Goal: Information Seeking & Learning: Learn about a topic

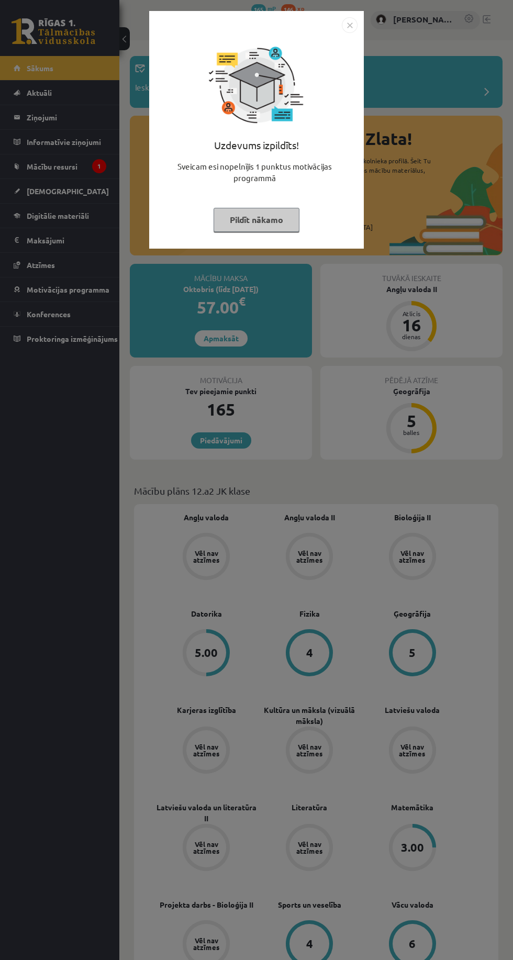
click at [361, 19] on div "Uzdevums izpildīts! Sveicam esi nopelnījis 1 punktus motivācijas programmā Pild…" at bounding box center [256, 130] width 215 height 238
click at [351, 25] on img "Close" at bounding box center [350, 25] width 16 height 16
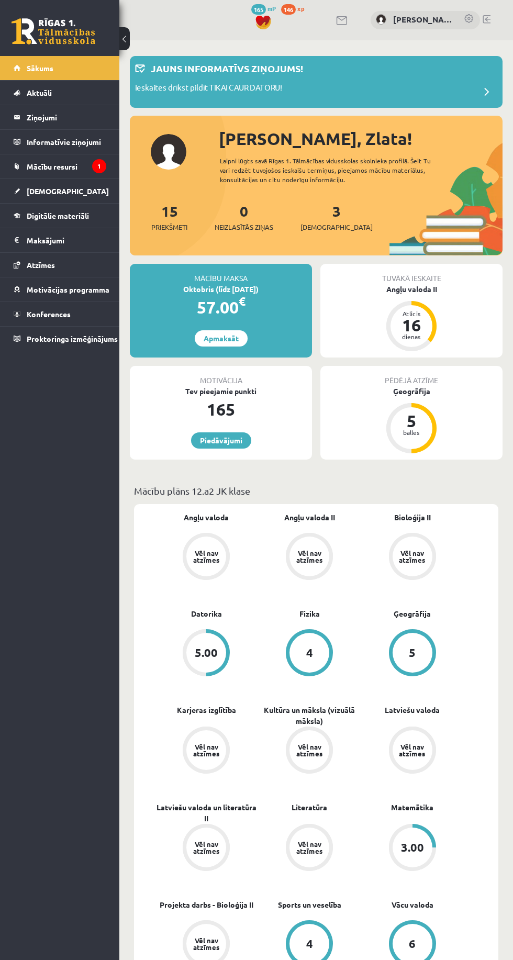
click at [334, 25] on div "0 Dāvanas 165 mP 146 xp Zlata Zima" at bounding box center [316, 20] width 394 height 40
click at [66, 166] on span "Mācību resursi" at bounding box center [52, 166] width 51 height 9
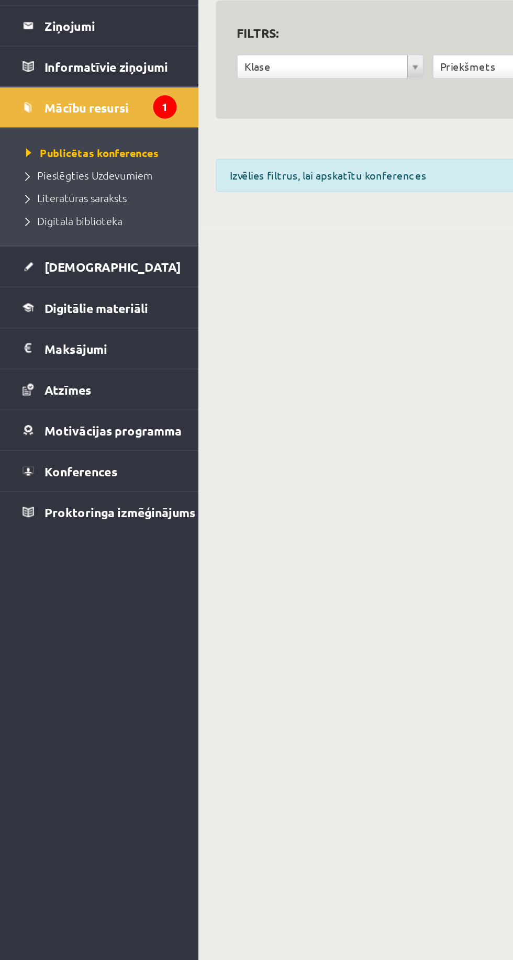
click at [67, 203] on span "Pieslēgties Uzdevumiem" at bounding box center [54, 207] width 76 height 8
click at [57, 217] on span "Literatūras saraksts" at bounding box center [46, 221] width 61 height 8
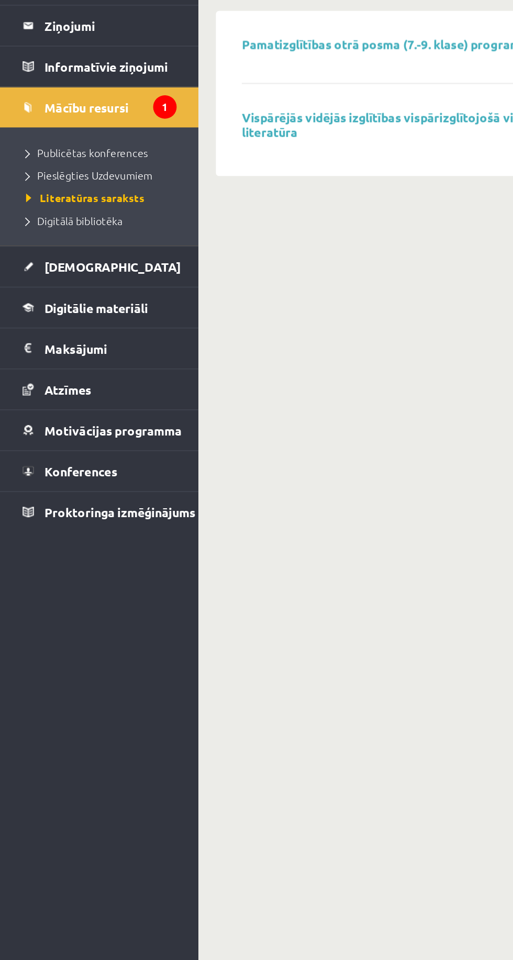
click at [64, 220] on span "Literatūras saraksts" at bounding box center [51, 221] width 71 height 8
click at [63, 233] on span "Digitālā bibliotēka" at bounding box center [45, 234] width 58 height 8
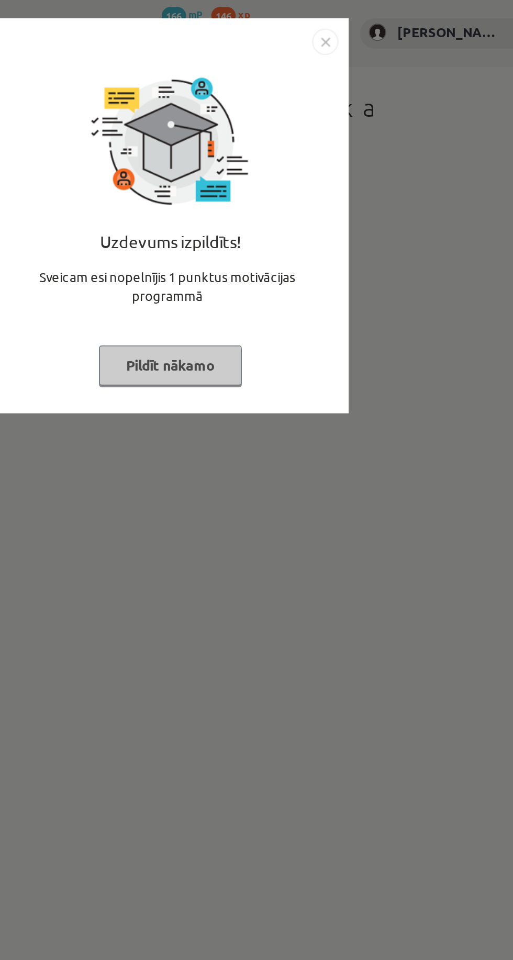
click at [297, 362] on div "Uzdevums izpildīts! Sveicam esi nopelnījis 1 punktus motivācijas programmā Pild…" at bounding box center [256, 480] width 513 height 960
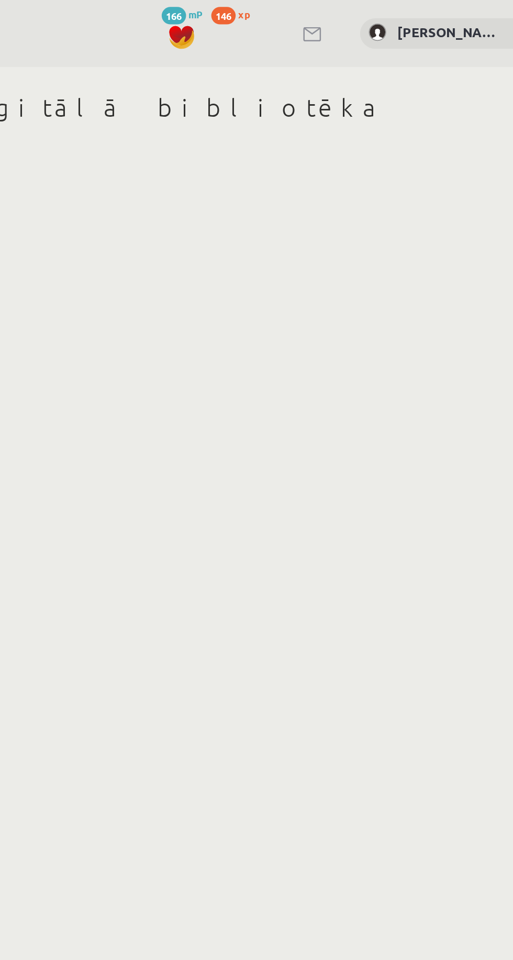
click at [347, 17] on link at bounding box center [342, 20] width 13 height 9
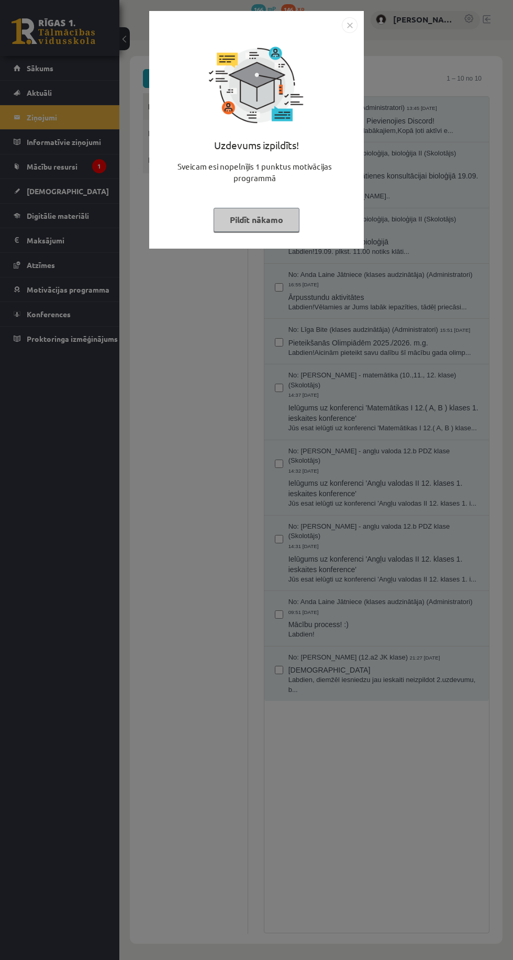
click at [76, 165] on div "Uzdevums izpildīts! Sveicam esi nopelnījis 1 punktus motivācijas programmā Pild…" at bounding box center [256, 480] width 513 height 960
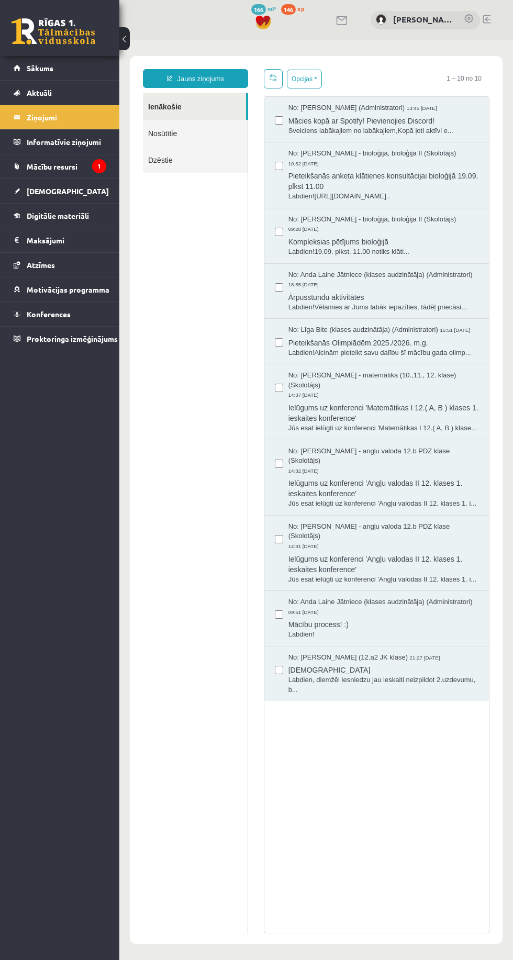
click at [73, 164] on span "Mācību resursi" at bounding box center [52, 166] width 51 height 9
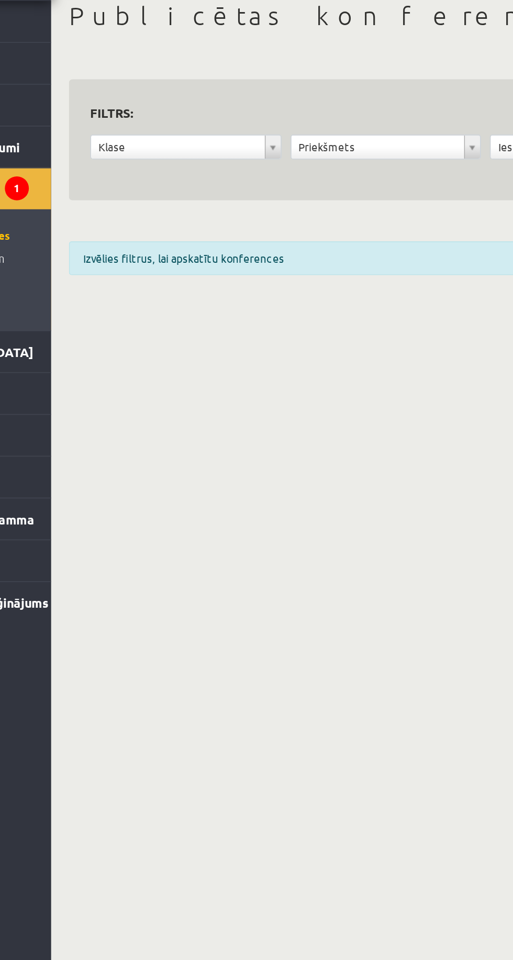
click at [257, 210] on div "Izvēlies filtrus, lai apskatītu konferences" at bounding box center [316, 207] width 373 height 20
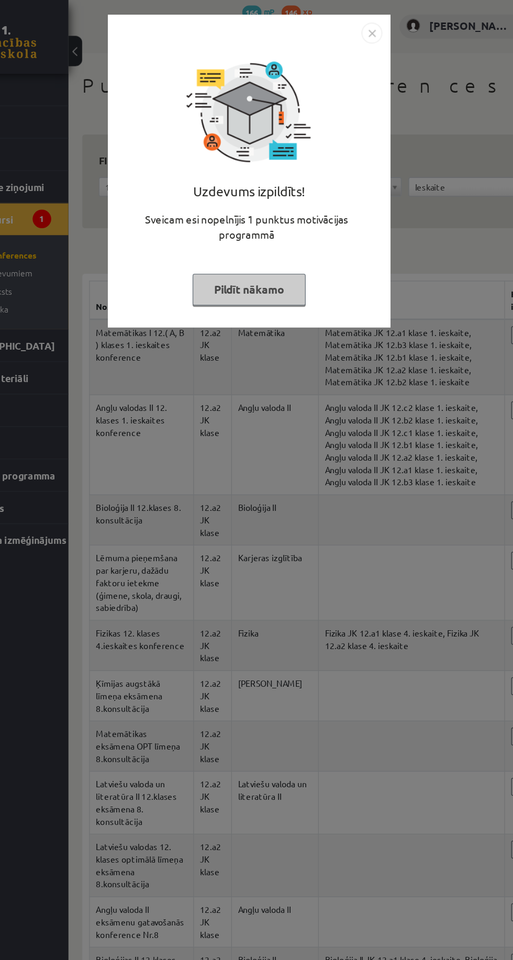
click at [347, 25] on img "Close" at bounding box center [350, 25] width 16 height 16
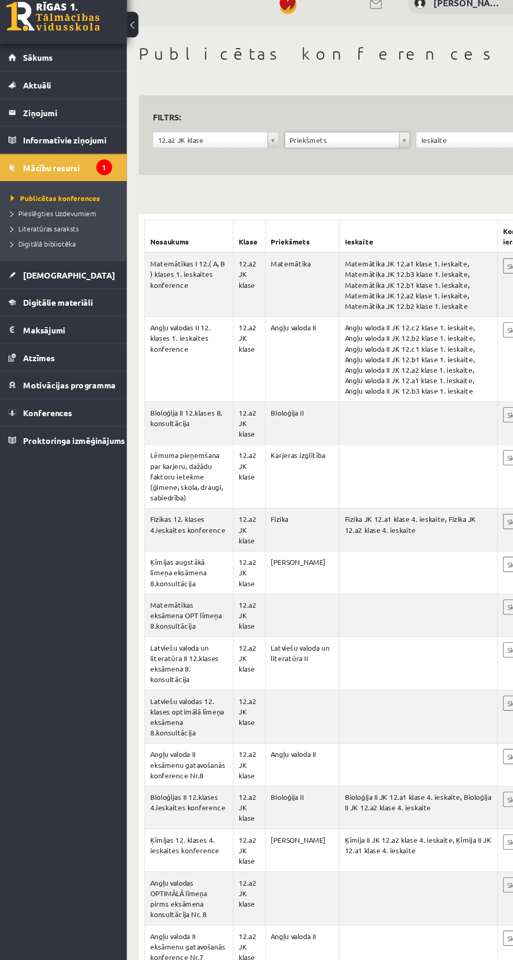
click at [70, 209] on span "Pieslēgties Uzdevumiem" at bounding box center [54, 207] width 76 height 8
click at [71, 219] on span "Literatūras saraksts" at bounding box center [46, 221] width 61 height 8
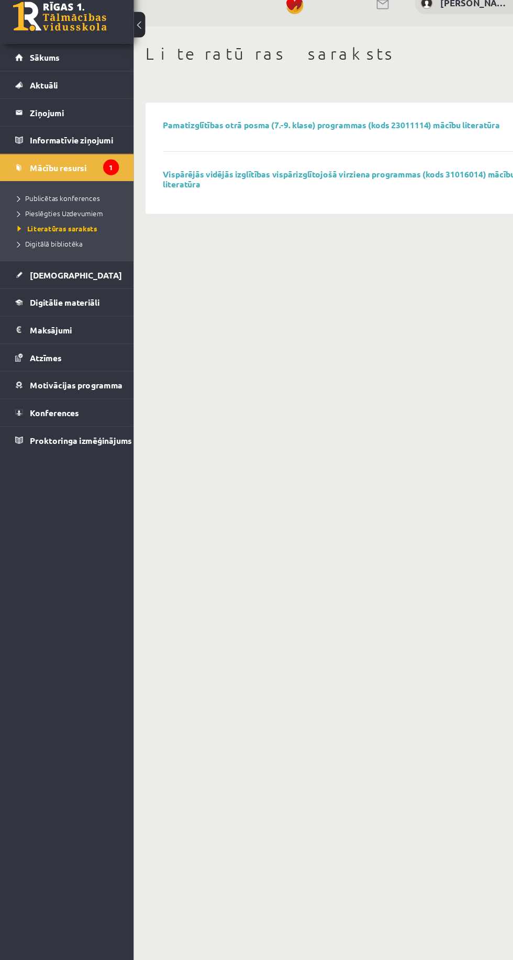
click at [82, 235] on link "Digitālā bibliotēka" at bounding box center [62, 234] width 93 height 9
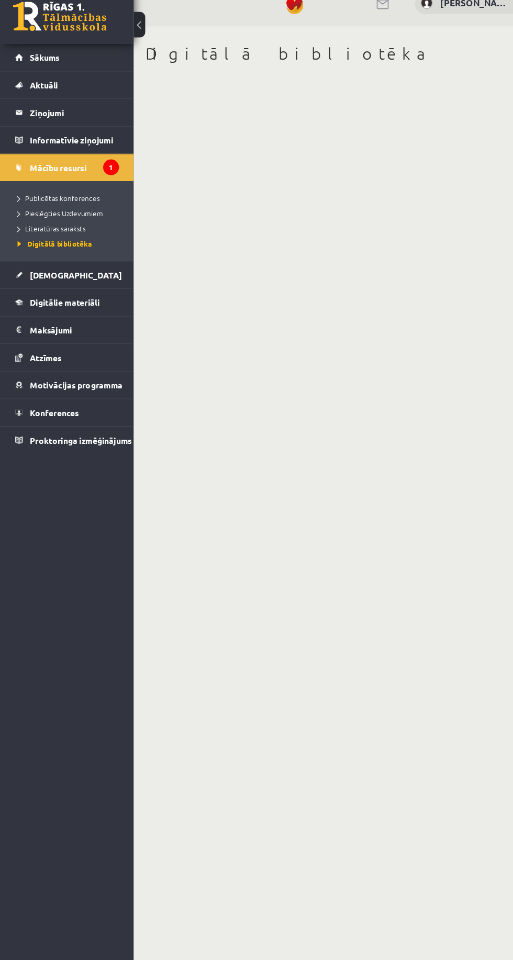
click at [69, 162] on span "Mācību resursi" at bounding box center [52, 166] width 51 height 9
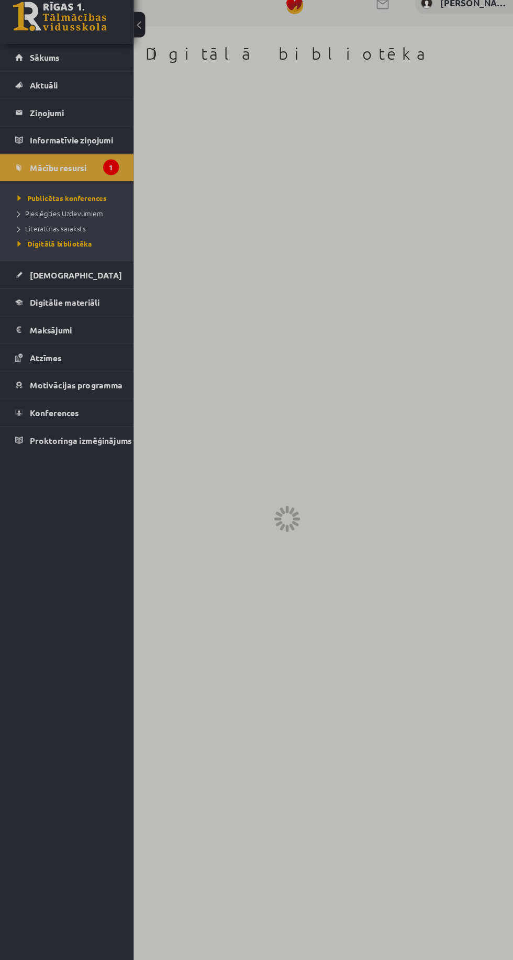
click at [99, 165] on icon "1" at bounding box center [99, 166] width 14 height 14
